Goal: Find specific page/section: Find specific page/section

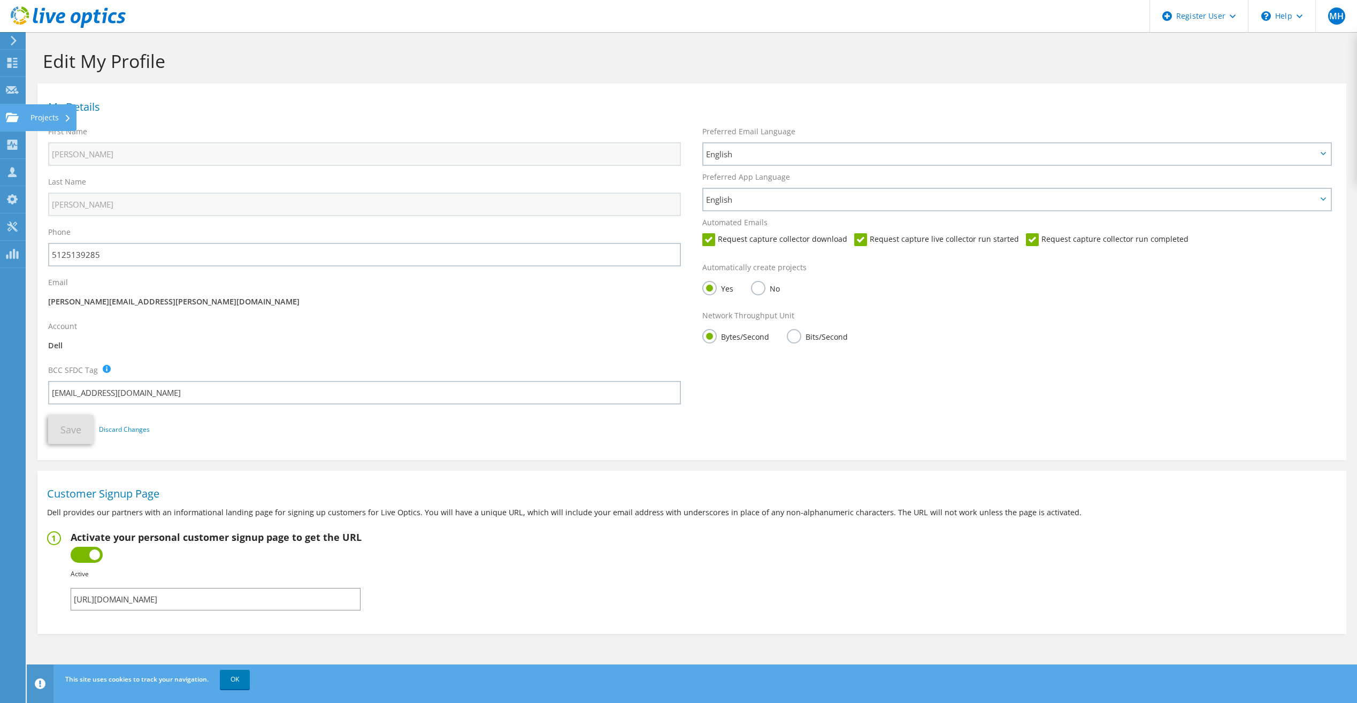
click at [14, 119] on use at bounding box center [12, 116] width 13 height 9
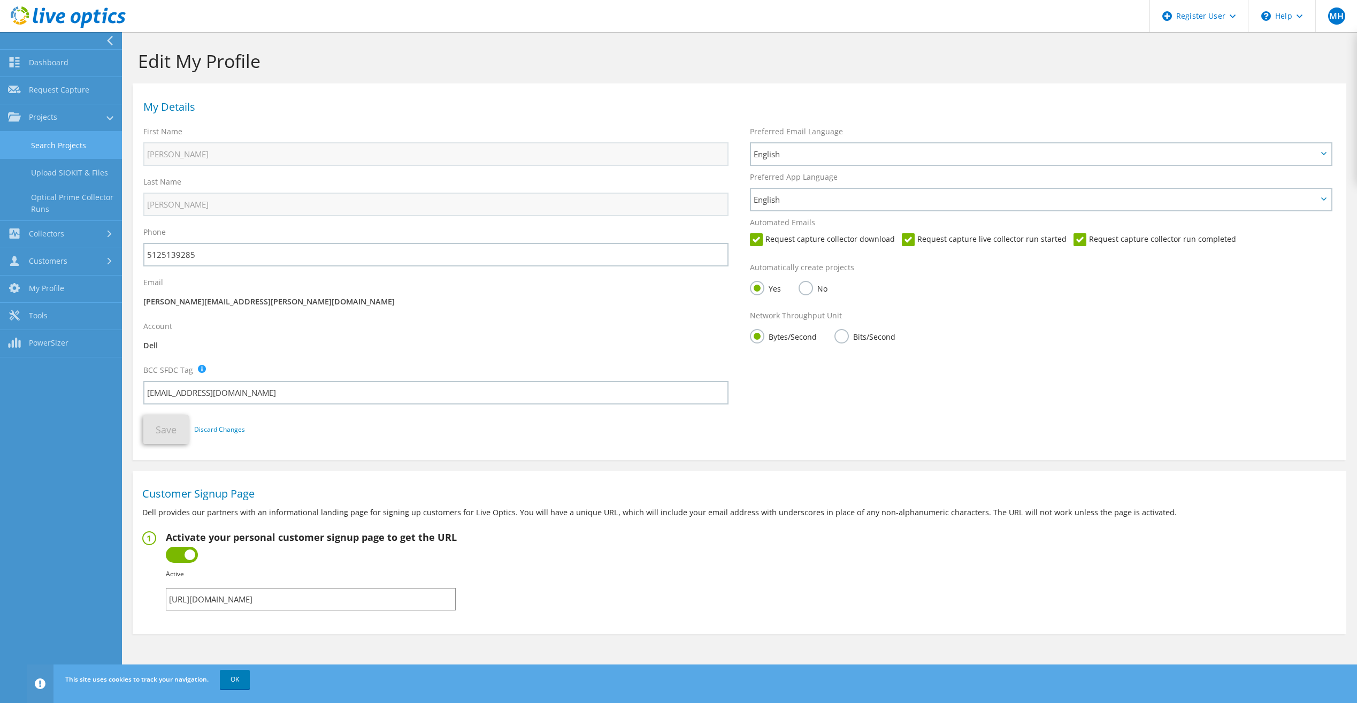
click at [56, 143] on link "Search Projects" at bounding box center [61, 145] width 122 height 27
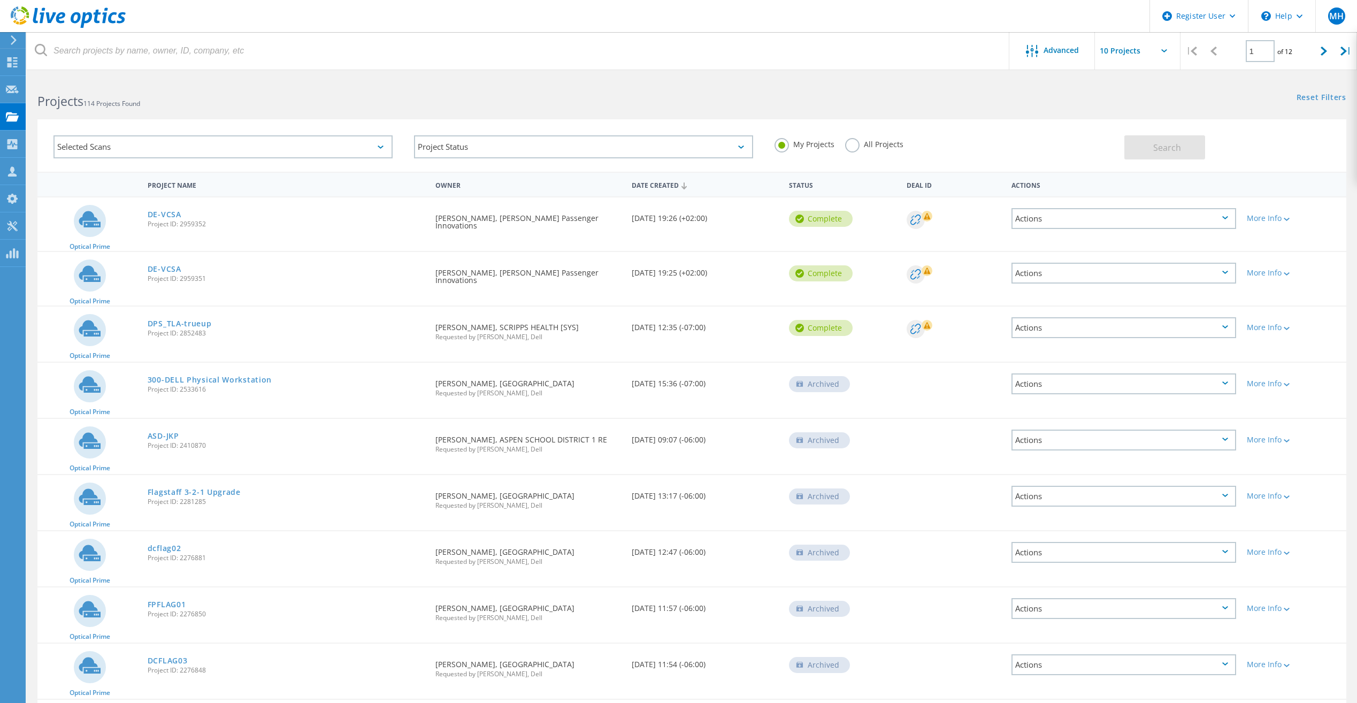
click at [854, 144] on label "All Projects" at bounding box center [874, 143] width 58 height 10
click at [0, 0] on input "All Projects" at bounding box center [0, 0] width 0 height 0
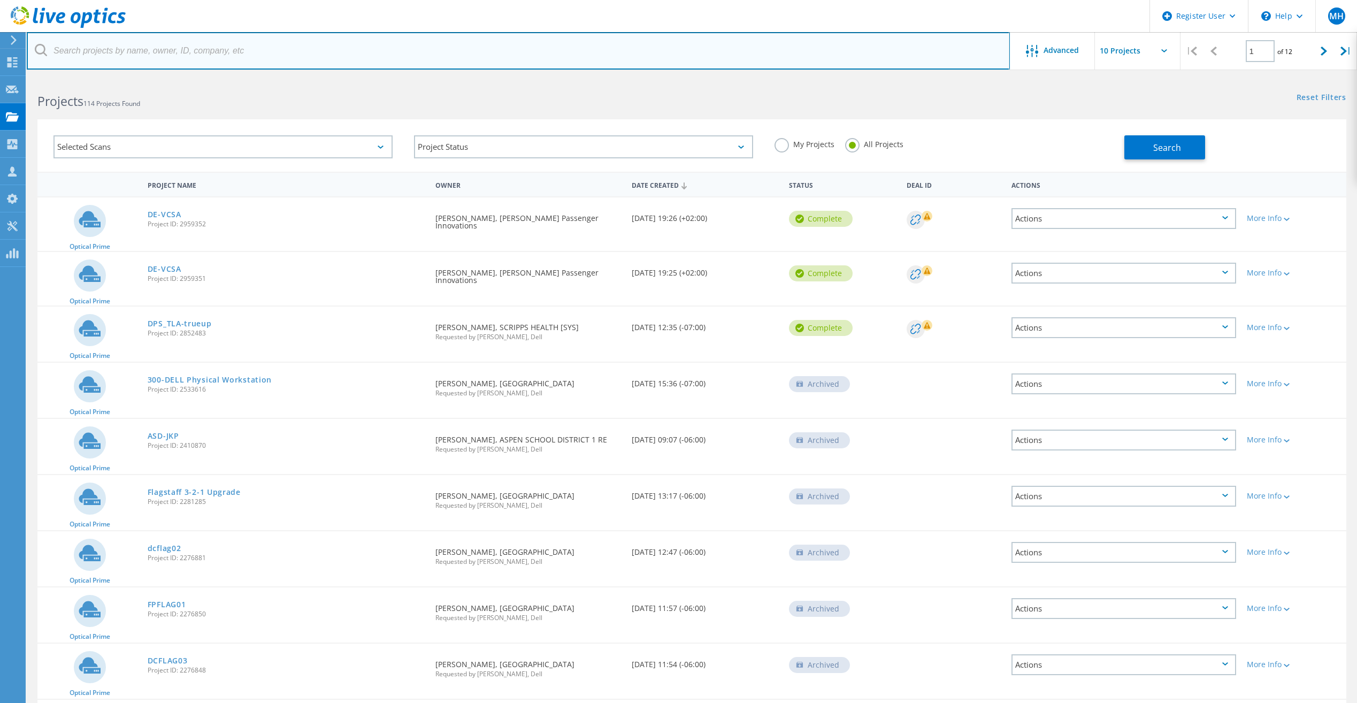
click at [286, 63] on input "text" at bounding box center [518, 50] width 983 height 37
paste input "10/14 TSR MH built and set quotes out to Daryl and Brittany 3000195268570.1 & 3…"
type input "10/14 TSR MH built and set quotes out to Daryl and Brittany 3000195268570.1 & 3…"
drag, startPoint x: 454, startPoint y: 51, endPoint x: -2, endPoint y: 84, distance: 457.5
click at [0, 84] on html "Register User \n Help Explore Helpful Articles Contact Support MH Dell User Mit…" at bounding box center [678, 399] width 1357 height 798
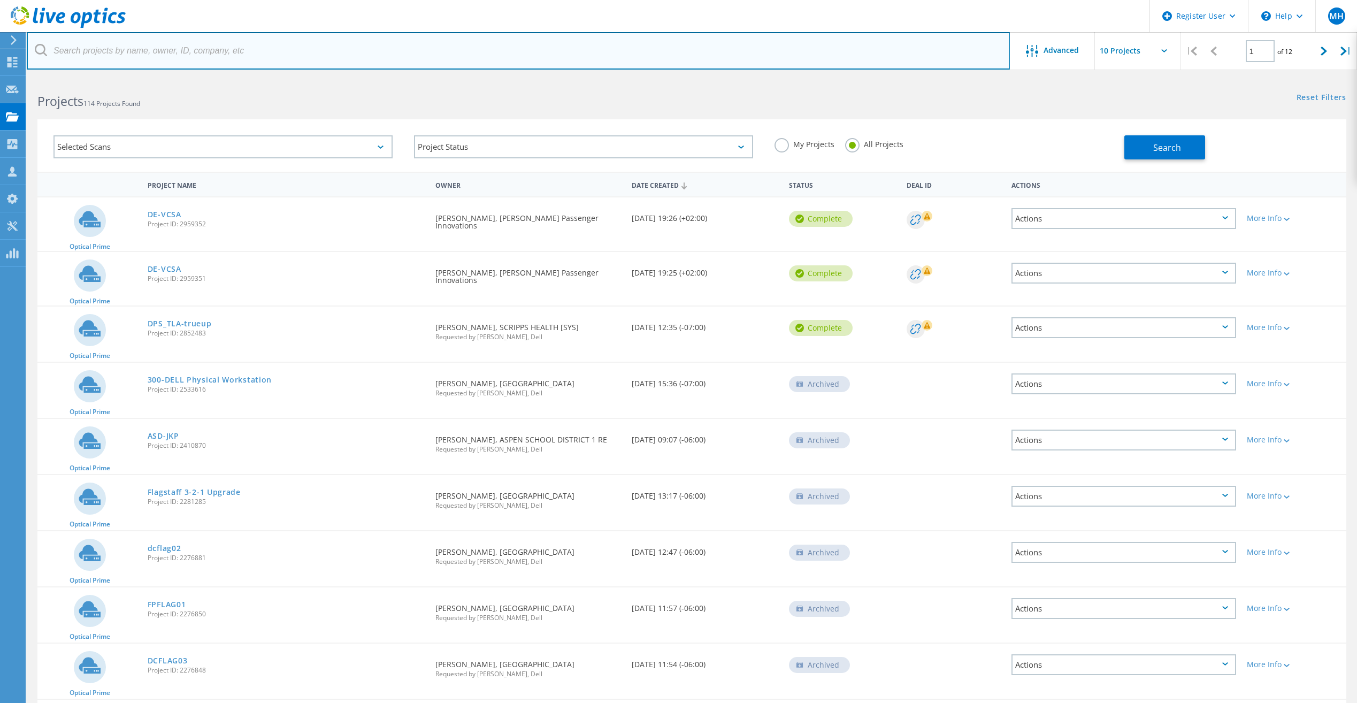
click at [296, 52] on input "text" at bounding box center [518, 50] width 983 height 37
paste input "3076816"
type input "3076816"
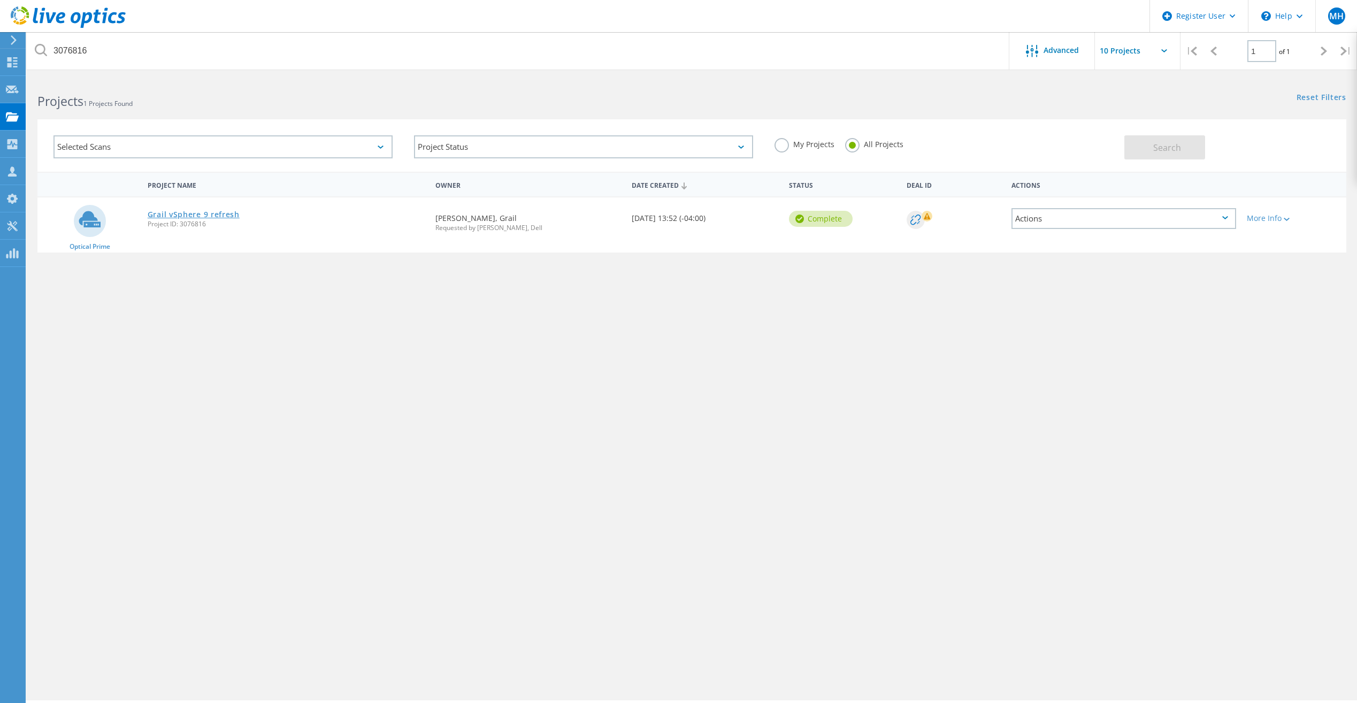
click at [213, 213] on link "Grail vSphere 9 refresh" at bounding box center [194, 214] width 92 height 7
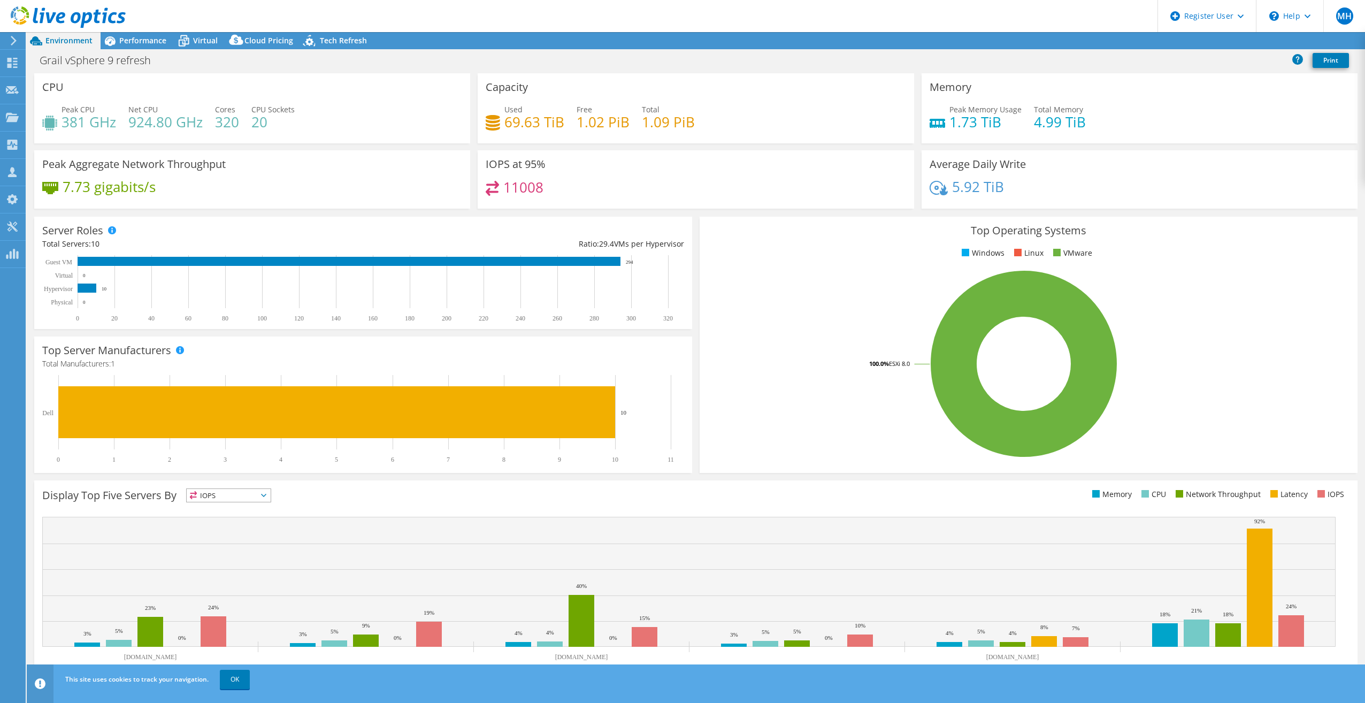
select select "USD"
click at [140, 41] on span "Performance" at bounding box center [142, 40] width 47 height 10
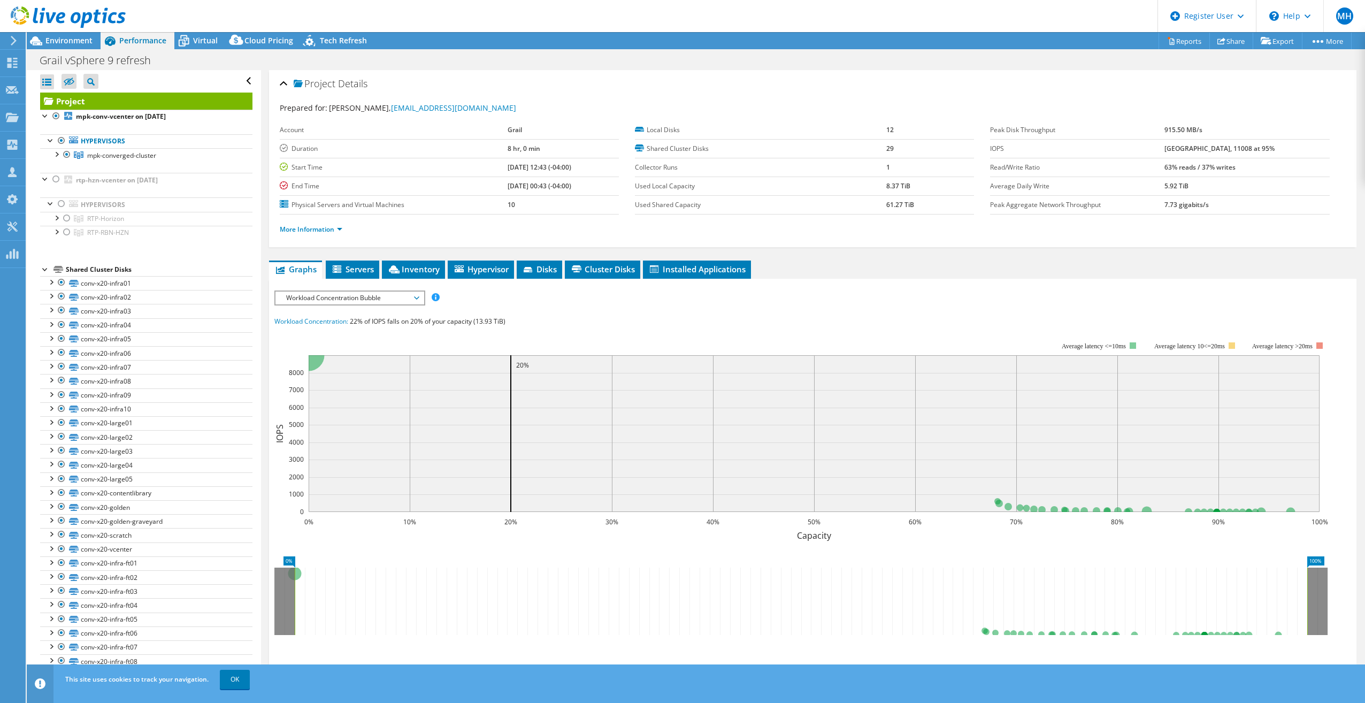
click at [370, 301] on span "Workload Concentration Bubble" at bounding box center [349, 298] width 137 height 13
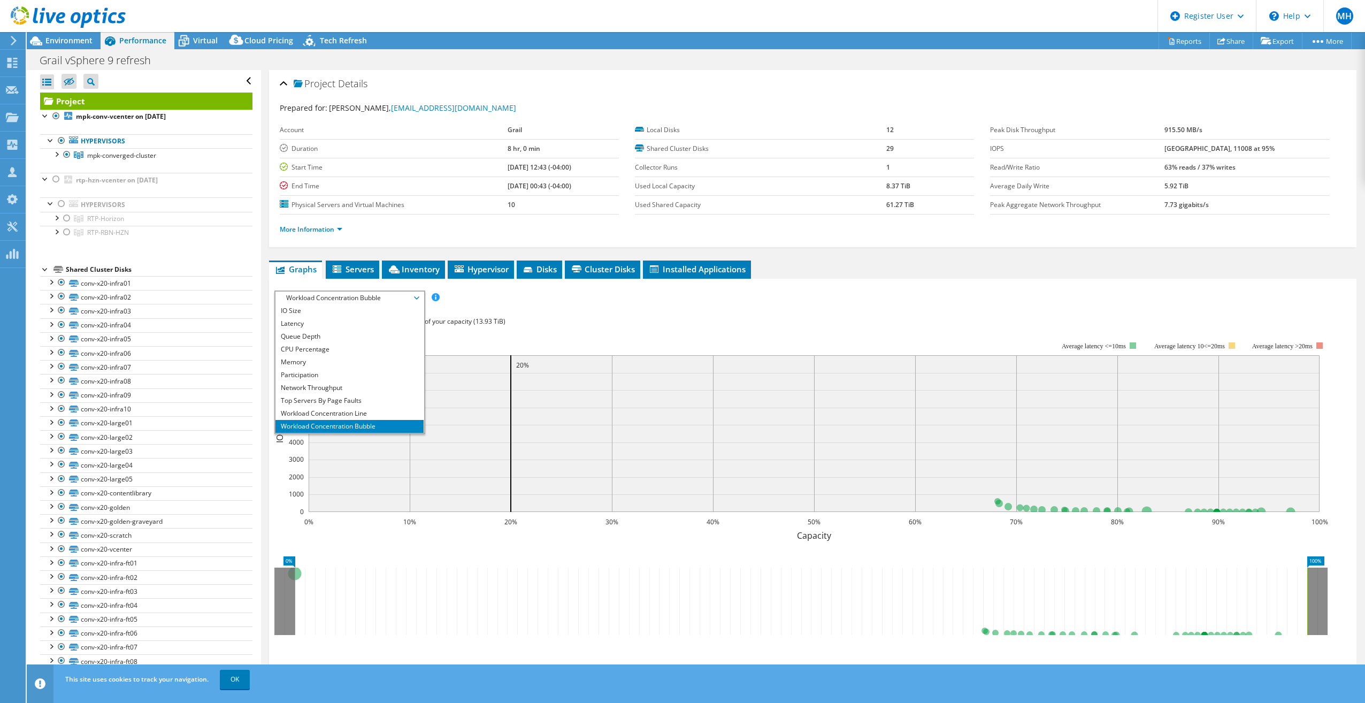
scroll to position [39, 0]
click at [337, 424] on li "All" at bounding box center [349, 426] width 148 height 13
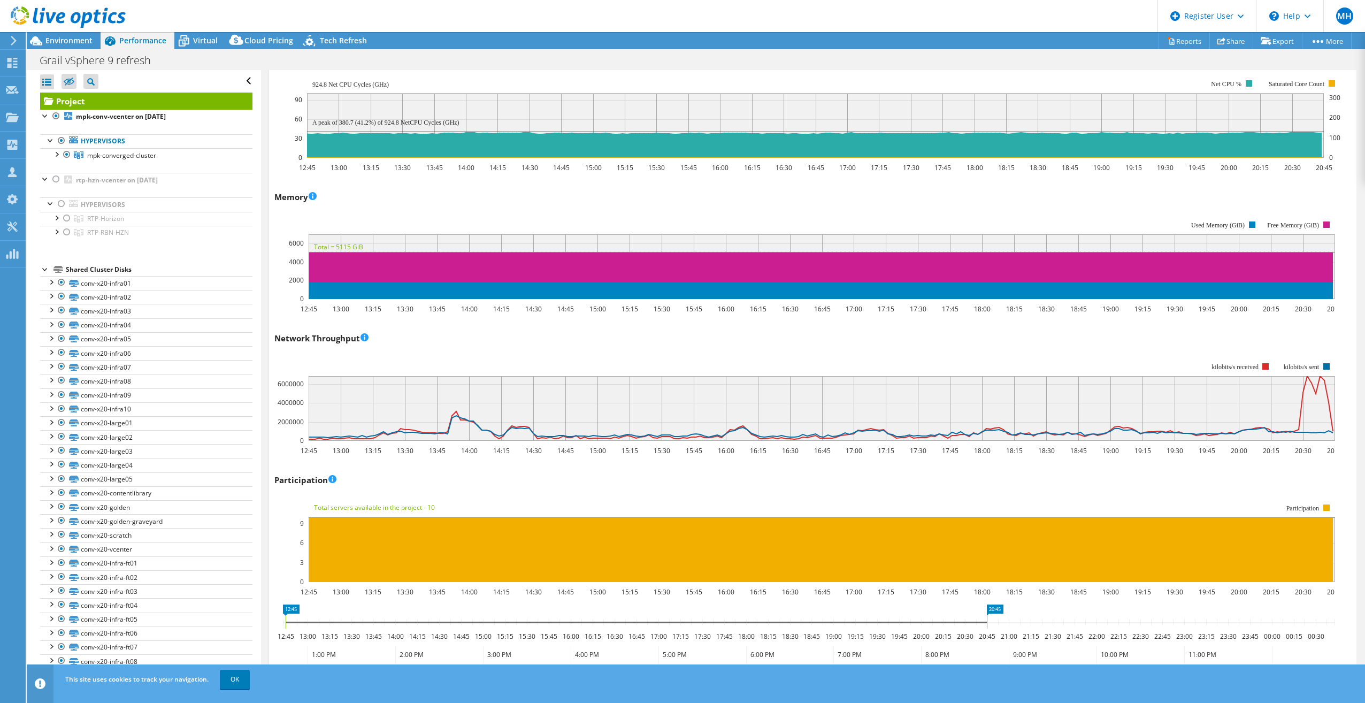
scroll to position [1070, 0]
